Goal: Task Accomplishment & Management: Manage account settings

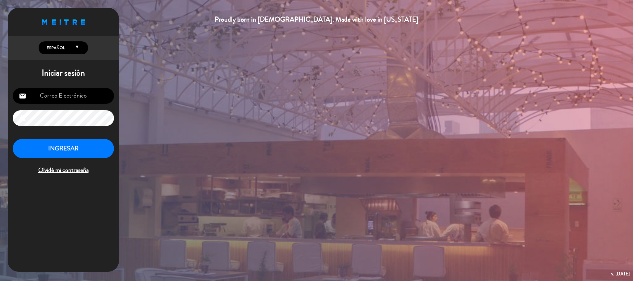
type input "[EMAIL_ADDRESS][DOMAIN_NAME]"
click at [43, 156] on button "INGRESAR" at bounding box center [63, 148] width 101 height 19
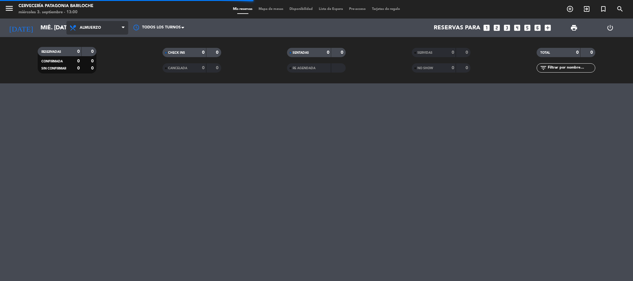
click at [105, 31] on span "Almuerzo" at bounding box center [97, 28] width 62 height 14
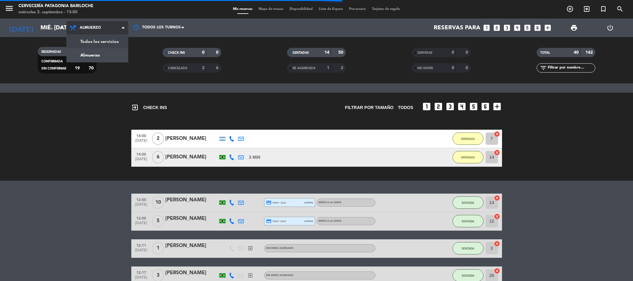
click at [103, 40] on div "menu Cervecería Patagonia Bariloche miércoles 3. septiembre - 13:00 Mis reserva…" at bounding box center [316, 41] width 633 height 83
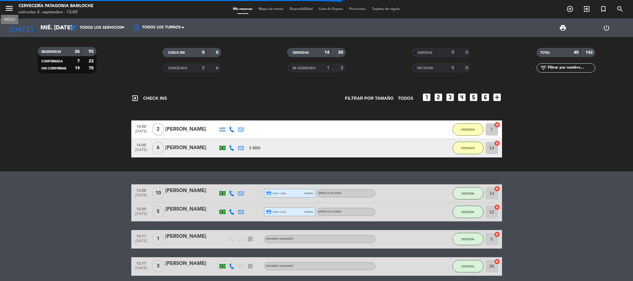
click at [12, 8] on icon "menu" at bounding box center [9, 8] width 9 height 9
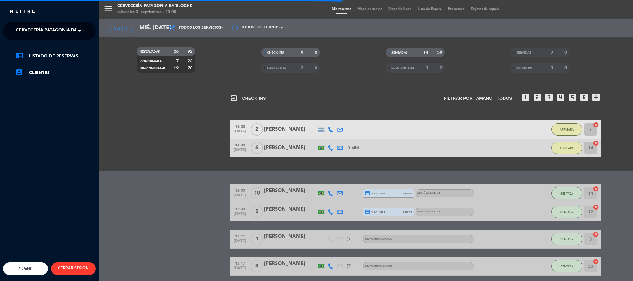
click at [56, 34] on span "Cervecería Patagonia Bariloche" at bounding box center [56, 30] width 81 height 13
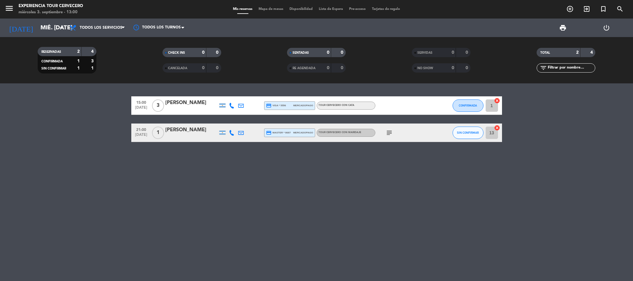
click at [232, 107] on icon at bounding box center [232, 106] width 6 height 6
click at [235, 94] on span "content_paste" at bounding box center [236, 95] width 5 height 5
click at [418, 109] on div at bounding box center [403, 105] width 56 height 18
click at [255, 104] on div at bounding box center [259, 105] width 9 height 18
click at [199, 104] on div "[PERSON_NAME]" at bounding box center [191, 103] width 52 height 8
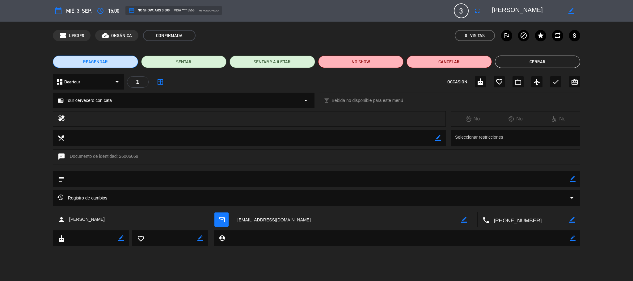
click at [548, 63] on button "Cerrar" at bounding box center [537, 62] width 85 height 12
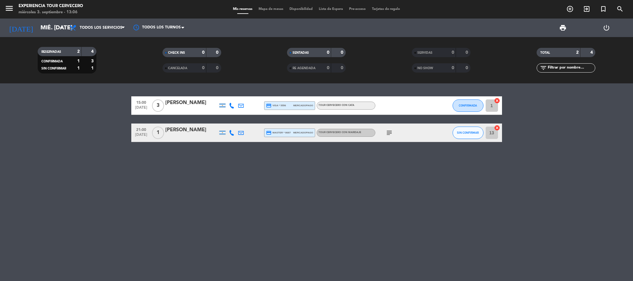
click at [255, 130] on div at bounding box center [259, 132] width 9 height 18
click at [210, 132] on div "[PERSON_NAME]" at bounding box center [191, 130] width 52 height 8
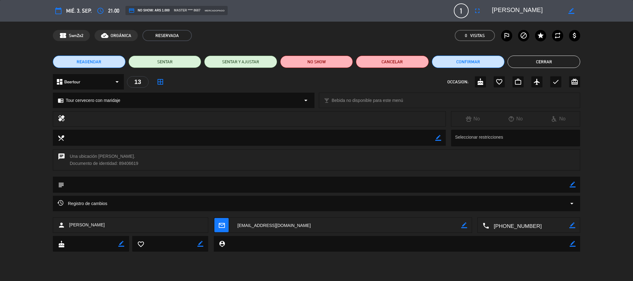
click at [515, 57] on button "Cerrar" at bounding box center [543, 62] width 73 height 12
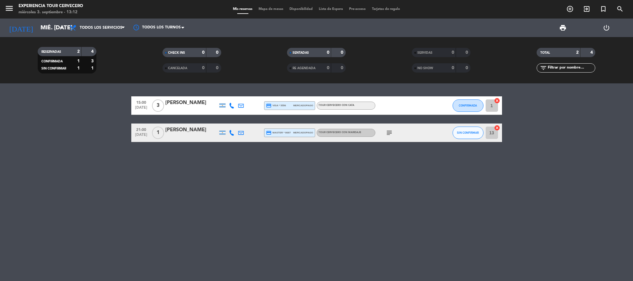
click at [265, 10] on span "Mapa de mesas" at bounding box center [270, 8] width 31 height 3
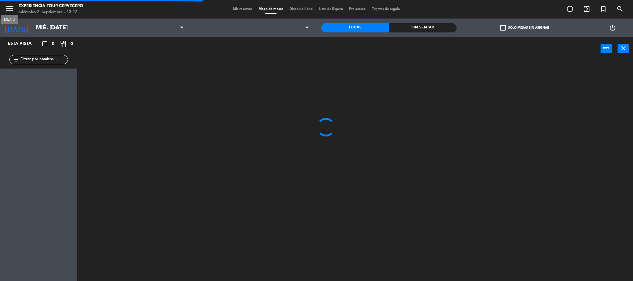
click at [8, 4] on icon "menu" at bounding box center [9, 8] width 9 height 9
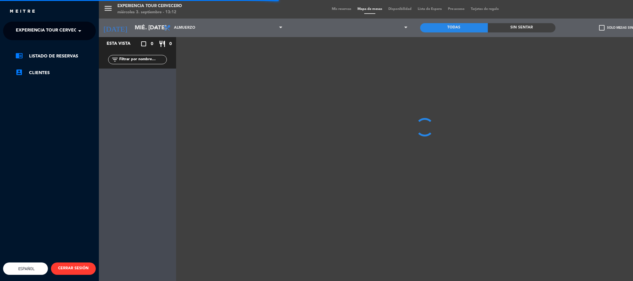
click at [25, 20] on div "close × Experiencia Tour Cervecero × chrome_reader_mode Listado de Reservas acc…" at bounding box center [49, 140] width 99 height 281
click at [35, 30] on span "Experiencia Tour Cervecero" at bounding box center [51, 30] width 70 height 13
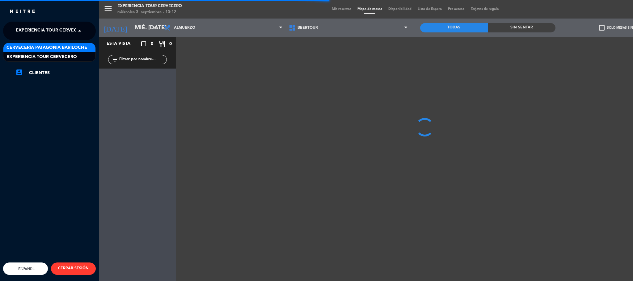
click at [78, 49] on span "Cervecería Patagonia Bariloche" at bounding box center [46, 47] width 81 height 7
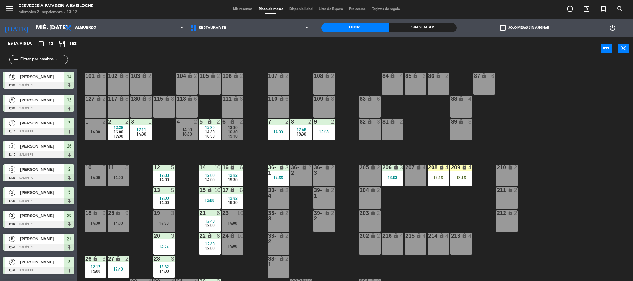
scroll to position [17, 0]
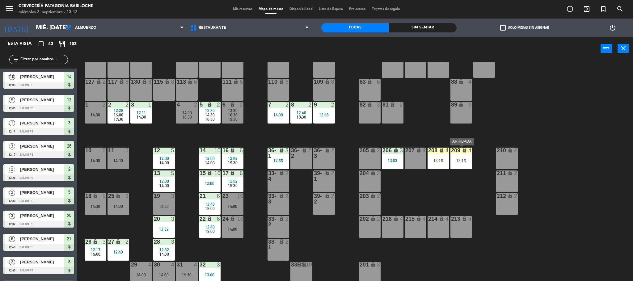
click at [461, 155] on div "209 lock 4 13:15" at bounding box center [461, 159] width 22 height 22
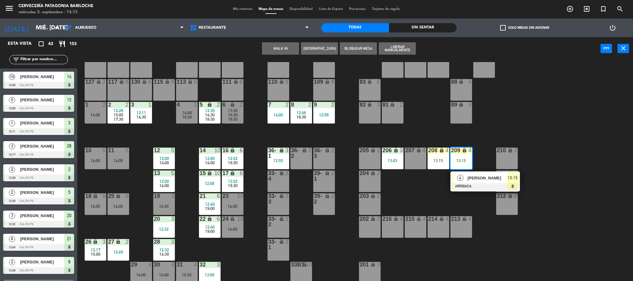
click at [494, 122] on div "101 lock 8 102 lock 8 104 lock 2 105 lock 2 106 lock 2 103 lock 2 107 lock 2 10…" at bounding box center [357, 172] width 549 height 221
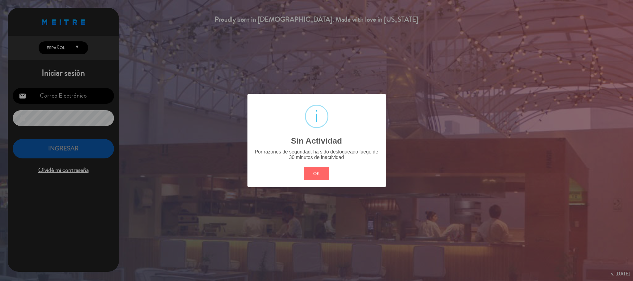
type input "[EMAIL_ADDRESS][DOMAIN_NAME]"
